Goal: Information Seeking & Learning: Learn about a topic

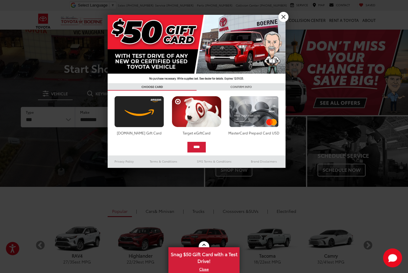
click at [289, 19] on div at bounding box center [204, 136] width 408 height 273
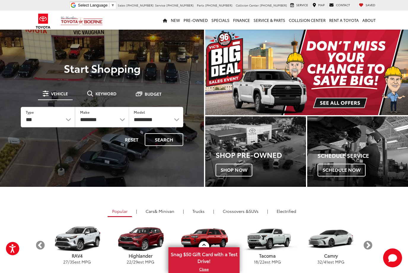
click at [228, 49] on img "carousel slide number 1 of 1" at bounding box center [306, 73] width 203 height 86
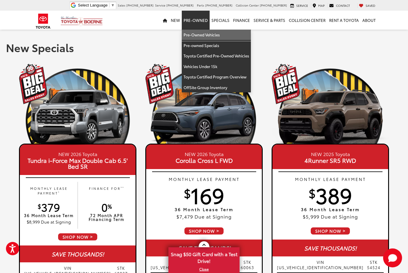
click at [221, 35] on link "Pre-Owned Vehicles" at bounding box center [216, 35] width 69 height 11
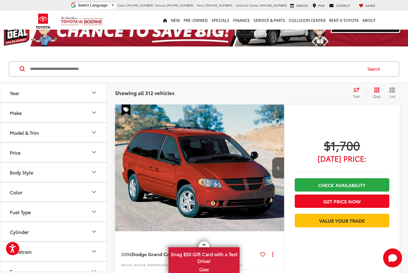
click at [93, 118] on button "Make" at bounding box center [53, 112] width 107 height 19
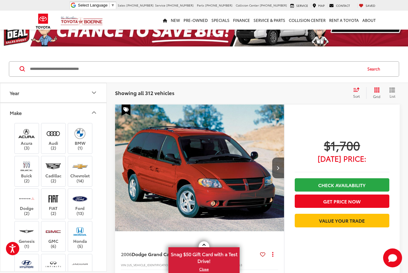
click at [96, 111] on icon "Make" at bounding box center [93, 112] width 7 height 7
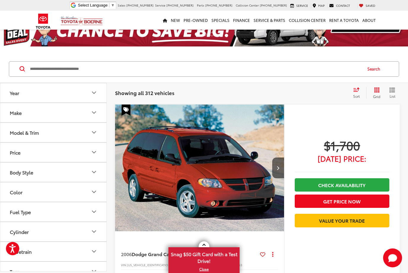
click at [97, 97] on button "Year" at bounding box center [53, 92] width 107 height 19
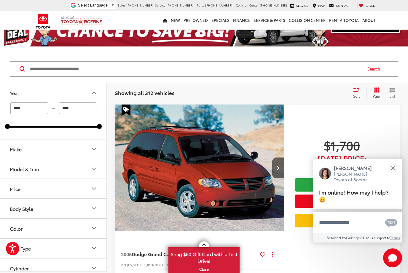
click at [96, 97] on button "Year" at bounding box center [53, 92] width 107 height 19
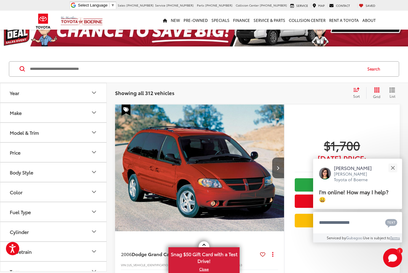
click at [86, 132] on button "Model & Trim" at bounding box center [53, 132] width 107 height 19
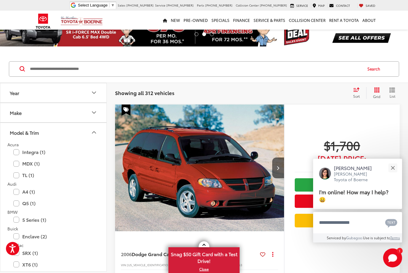
click at [96, 113] on icon "Make" at bounding box center [93, 112] width 7 height 7
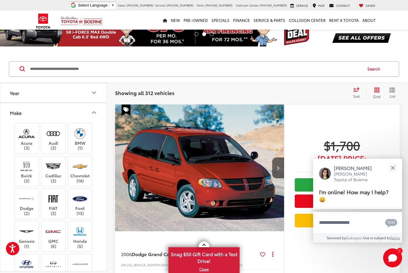
click at [91, 112] on icon "Make" at bounding box center [93, 112] width 7 height 7
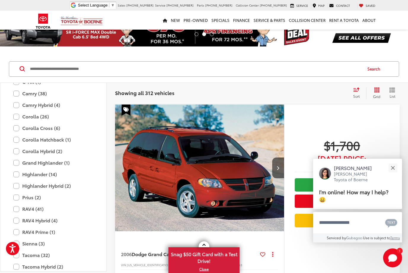
scroll to position [1103, 0]
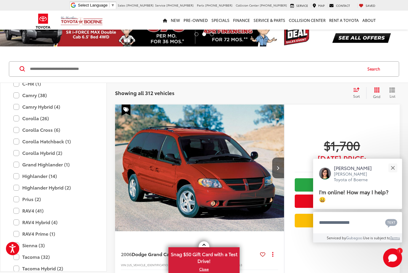
click at [55, 60] on div "Search" at bounding box center [204, 69] width 408 height 28
click at [65, 69] on input "Search by Make, Model, or Keyword" at bounding box center [195, 69] width 332 height 14
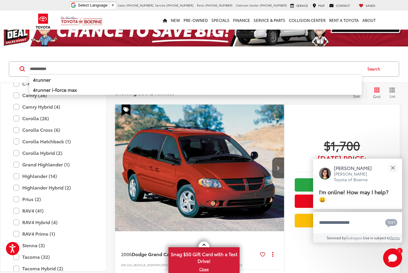
click at [51, 80] on b "4runner" at bounding box center [42, 79] width 18 height 7
type input "*******"
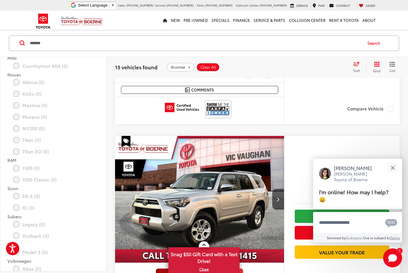
scroll to position [1965, 0]
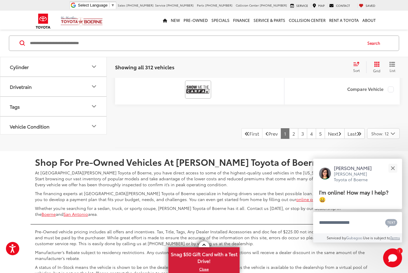
scroll to position [2905, 0]
